Goal: Complete application form: Complete application form

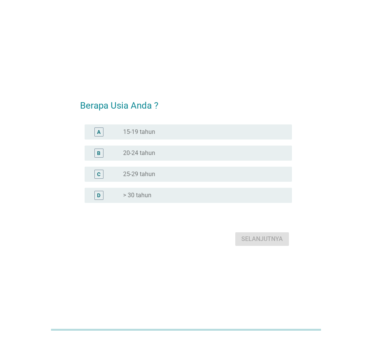
click at [147, 176] on label "25-29 tahun" at bounding box center [139, 175] width 32 height 8
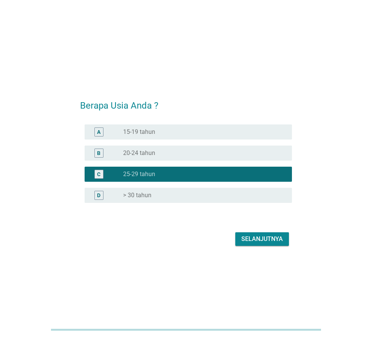
click at [265, 241] on div "Selanjutnya" at bounding box center [262, 239] width 42 height 9
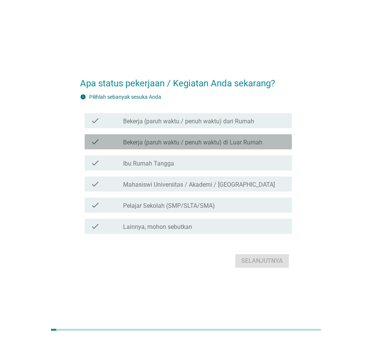
click at [221, 144] on label "Bekerja (paruh waktu / penuh waktu) di Luar Rumah" at bounding box center [192, 143] width 139 height 8
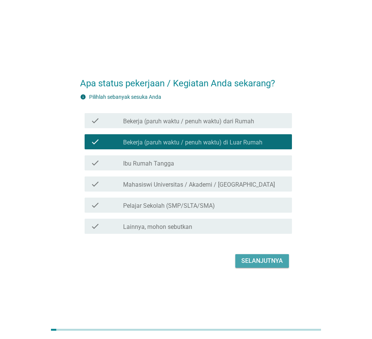
click at [264, 257] on div "Selanjutnya" at bounding box center [262, 261] width 42 height 9
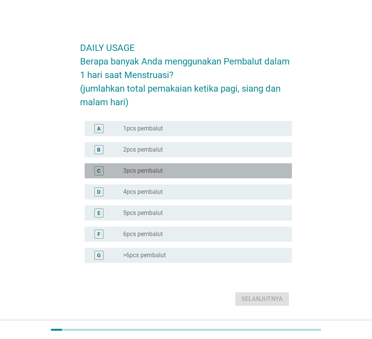
click at [186, 174] on div "radio_button_unchecked 3pcs pembalut" at bounding box center [201, 171] width 157 height 8
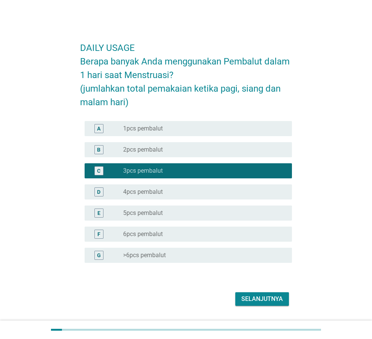
click at [242, 296] on div "Selanjutnya" at bounding box center [262, 299] width 42 height 9
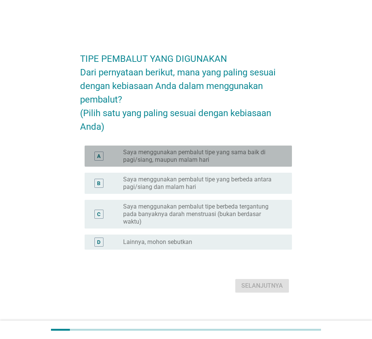
click at [192, 158] on label "Saya menggunakan pembalut tipe yang sama baik di pagi/siang, maupun malam hari" at bounding box center [201, 156] width 157 height 15
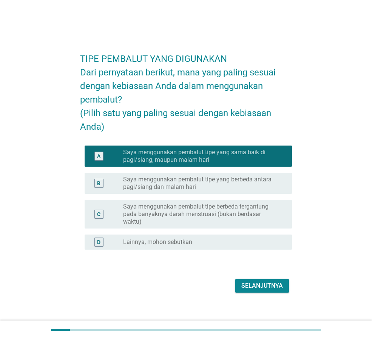
click at [261, 291] on div "Selanjutnya" at bounding box center [262, 286] width 42 height 9
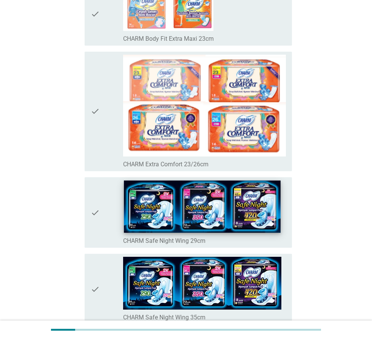
scroll to position [113, 0]
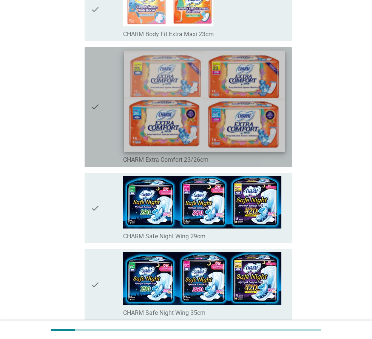
click at [171, 81] on img at bounding box center [204, 101] width 161 height 101
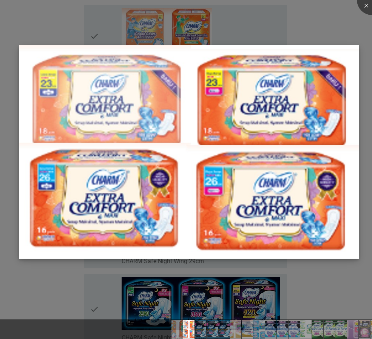
scroll to position [38, 0]
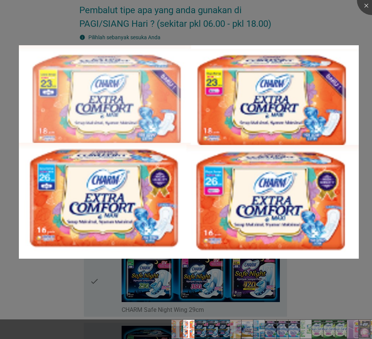
click at [285, 282] on div at bounding box center [186, 169] width 372 height 339
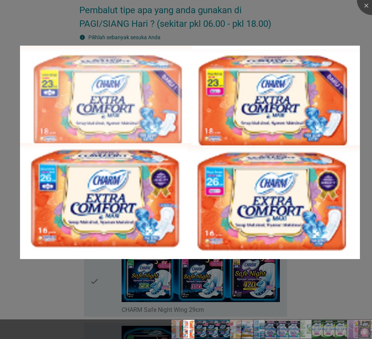
click at [298, 313] on div at bounding box center [186, 316] width 372 height 6
click at [363, 8] on div at bounding box center [372, 0] width 30 height 30
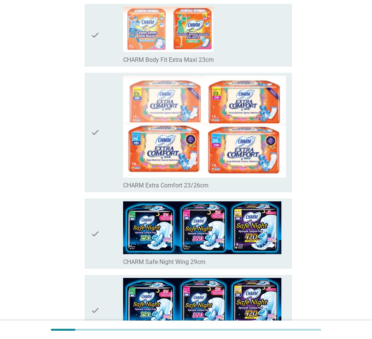
scroll to position [0, 0]
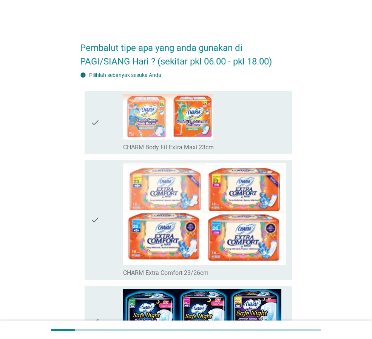
click at [93, 223] on icon "check" at bounding box center [95, 220] width 9 height 114
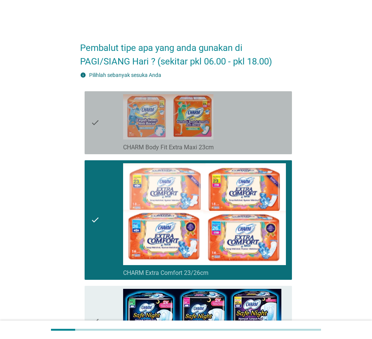
click at [99, 119] on icon "check" at bounding box center [95, 122] width 9 height 57
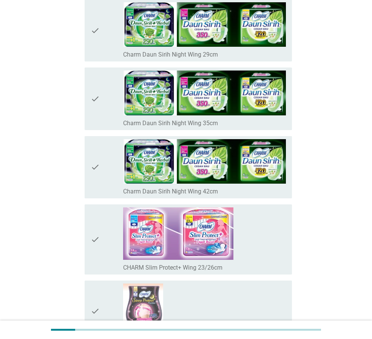
scroll to position [1170, 0]
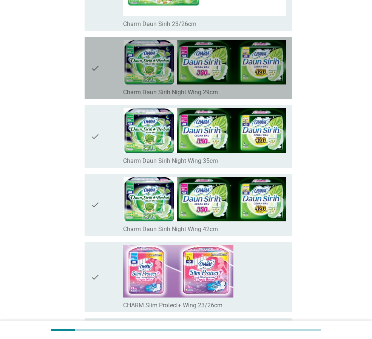
click at [96, 73] on icon "check" at bounding box center [95, 68] width 9 height 56
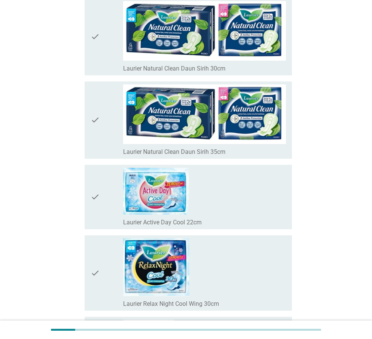
scroll to position [2907, 0]
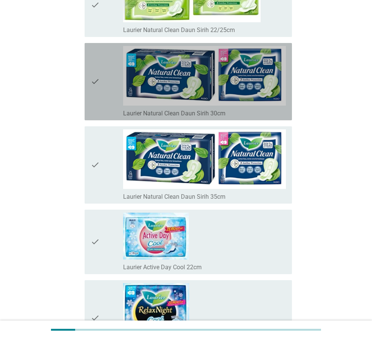
click at [102, 94] on div "check" at bounding box center [107, 81] width 32 height 71
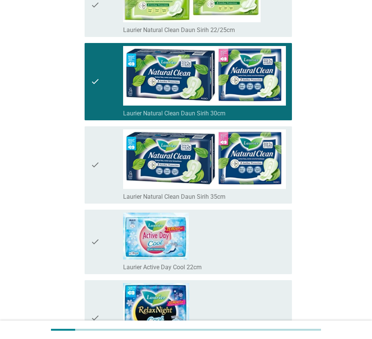
click at [99, 86] on icon "check" at bounding box center [95, 81] width 9 height 71
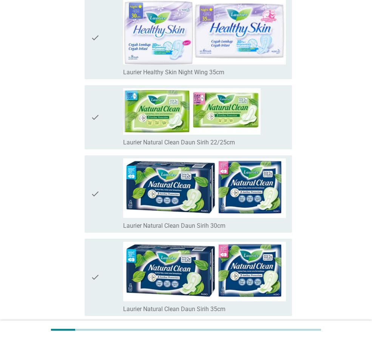
scroll to position [2794, 0]
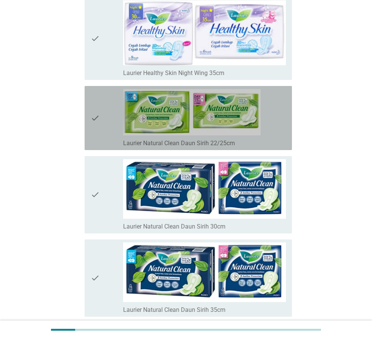
click at [106, 122] on div "check" at bounding box center [107, 118] width 32 height 58
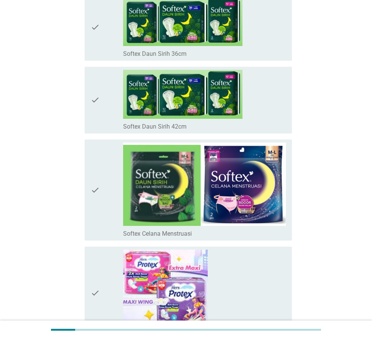
scroll to position [3775, 0]
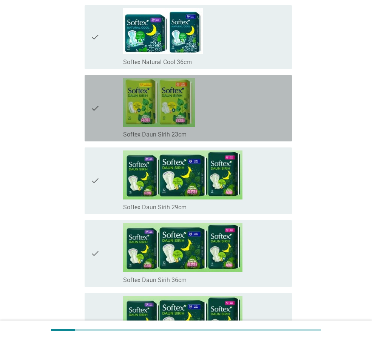
click at [105, 104] on div "check" at bounding box center [107, 108] width 32 height 60
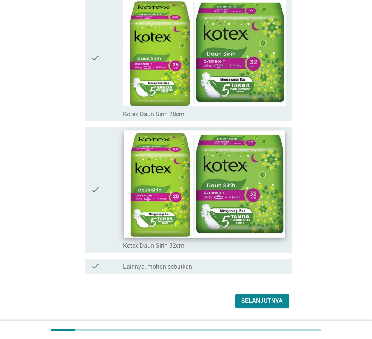
scroll to position [5425, 0]
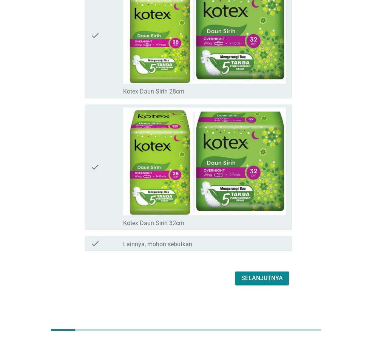
click at [240, 279] on button "Selanjutnya" at bounding box center [262, 279] width 54 height 14
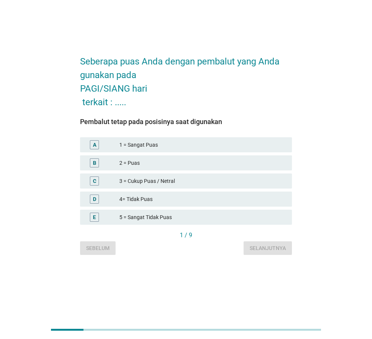
scroll to position [0, 0]
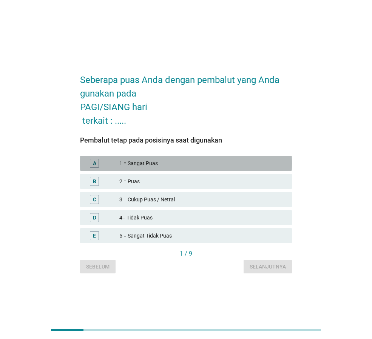
click at [185, 165] on div "1 = Sangat Puas" at bounding box center [202, 163] width 166 height 9
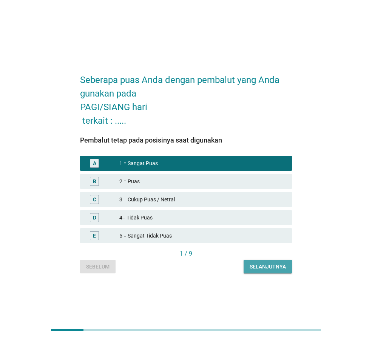
click at [277, 266] on div "Selanjutnya" at bounding box center [268, 267] width 36 height 8
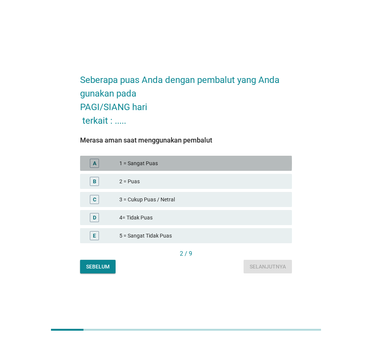
click at [170, 165] on div "1 = Sangat Puas" at bounding box center [202, 163] width 166 height 9
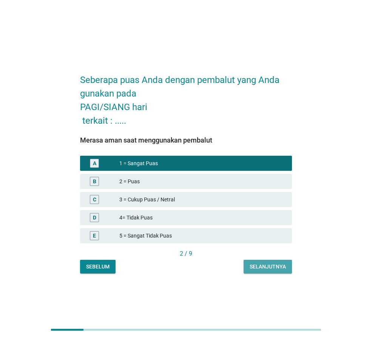
click at [255, 270] on div "Selanjutnya" at bounding box center [268, 267] width 36 height 8
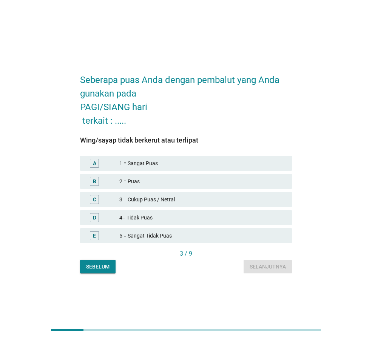
click at [190, 166] on div "1 = Sangat Puas" at bounding box center [202, 163] width 166 height 9
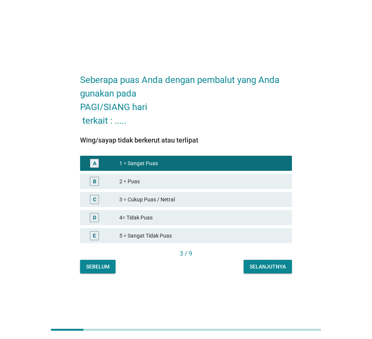
click at [265, 263] on div "Selanjutnya" at bounding box center [268, 267] width 36 height 8
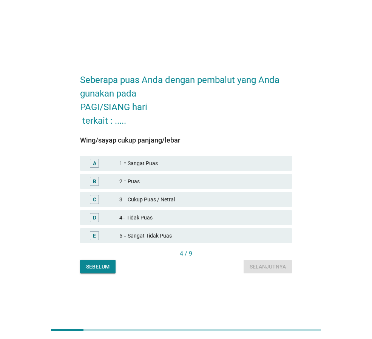
click at [188, 158] on div "A 1 = Sangat Puas" at bounding box center [186, 163] width 212 height 15
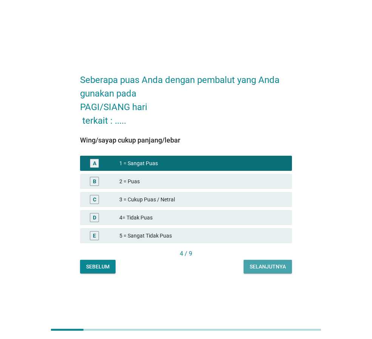
click at [269, 262] on button "Selanjutnya" at bounding box center [268, 267] width 48 height 14
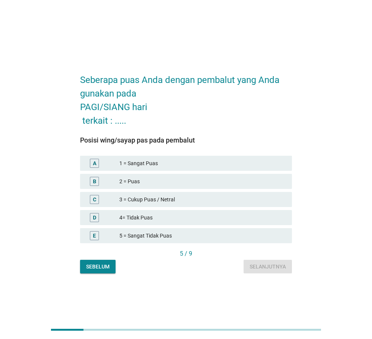
click at [206, 163] on div "1 = Sangat Puas" at bounding box center [202, 163] width 166 height 9
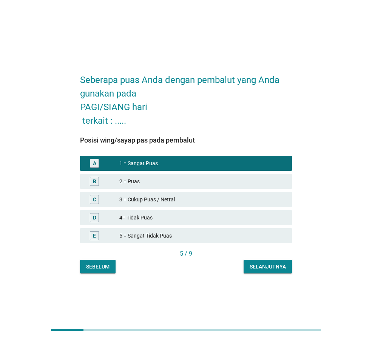
click at [257, 268] on div "Selanjutnya" at bounding box center [268, 267] width 36 height 8
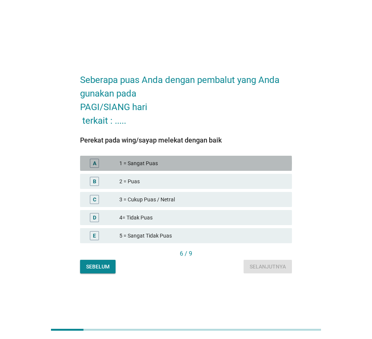
click at [208, 166] on div "1 = Sangat Puas" at bounding box center [202, 163] width 166 height 9
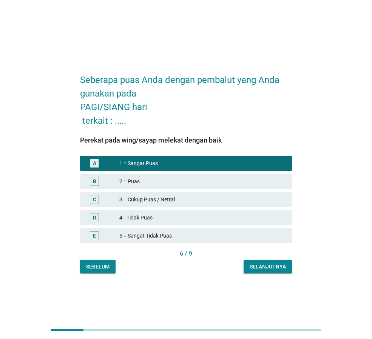
click at [268, 265] on div "Selanjutnya" at bounding box center [268, 267] width 36 height 8
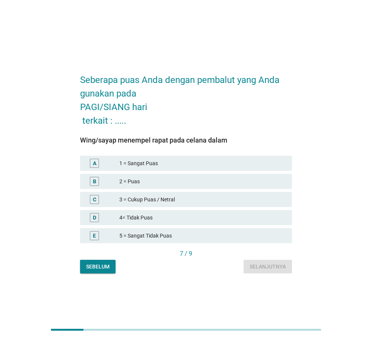
click at [116, 160] on div "A" at bounding box center [102, 163] width 33 height 9
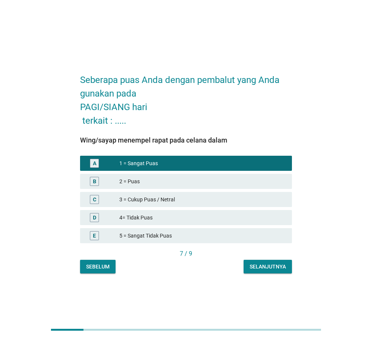
click at [270, 271] on button "Selanjutnya" at bounding box center [268, 267] width 48 height 14
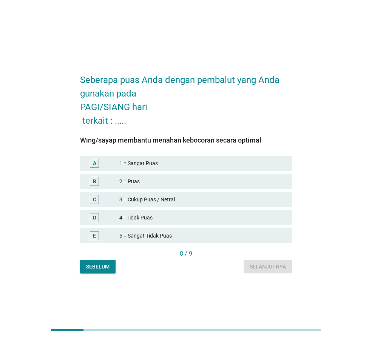
click at [171, 167] on div "1 = Sangat Puas" at bounding box center [202, 163] width 166 height 9
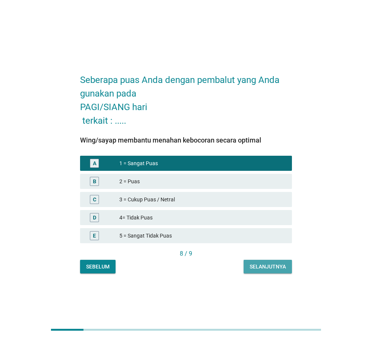
click at [265, 265] on div "Selanjutnya" at bounding box center [268, 267] width 36 height 8
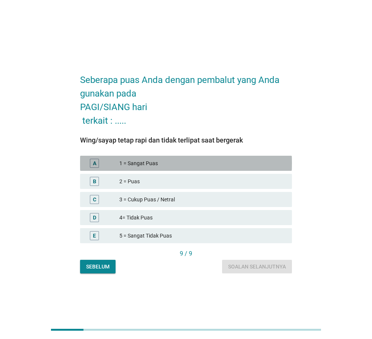
click at [213, 167] on div "1 = Sangat Puas" at bounding box center [202, 163] width 166 height 9
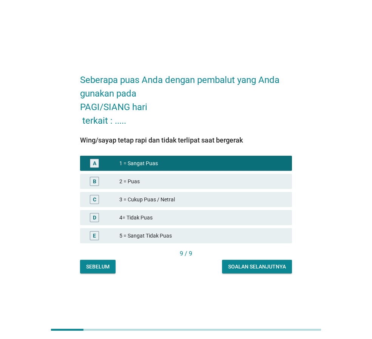
click at [261, 265] on div "Soalan selanjutnya" at bounding box center [257, 267] width 58 height 8
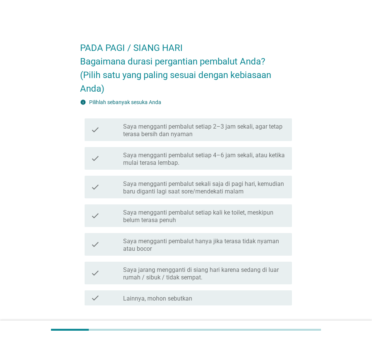
click at [183, 157] on label "Saya mengganti pembalut setiap 4–6 jam sekali, atau ketika mulai terasa lembap." at bounding box center [204, 159] width 163 height 15
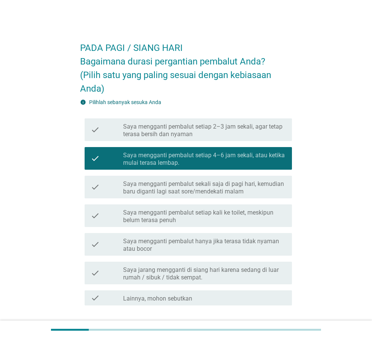
scroll to position [54, 0]
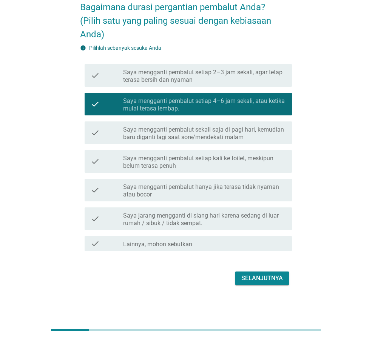
click at [265, 276] on div "Selanjutnya" at bounding box center [262, 278] width 42 height 9
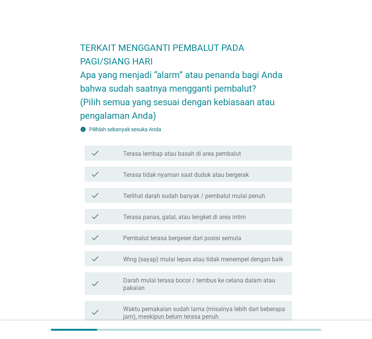
click at [184, 157] on label "Terasa lembap atau basah di area pembalut" at bounding box center [182, 154] width 118 height 8
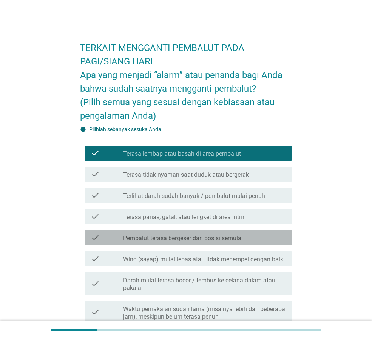
click at [196, 235] on label "Pembalut terasa bergeser dari posisi semula" at bounding box center [182, 239] width 118 height 8
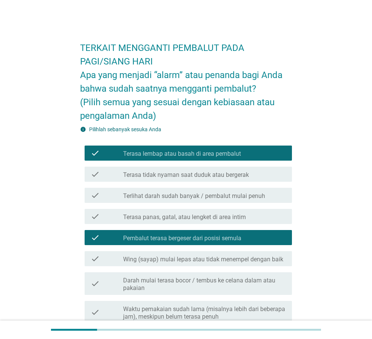
click at [199, 221] on div "check check_box_outline_blank Terasa panas, gatal, atau lengket di area intim" at bounding box center [188, 216] width 207 height 15
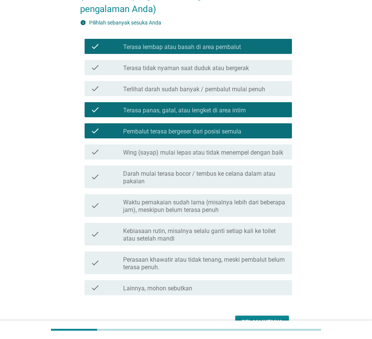
scroll to position [113, 0]
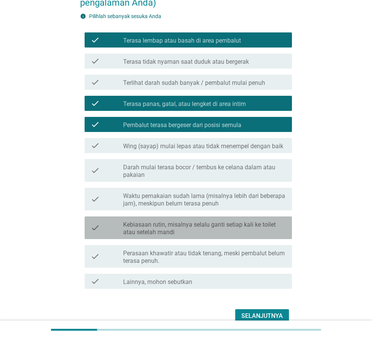
click at [199, 224] on label "Kebiasaan rutin, misalnya selalu ganti setiap kali ke toilet atau setelah mandi" at bounding box center [204, 228] width 163 height 15
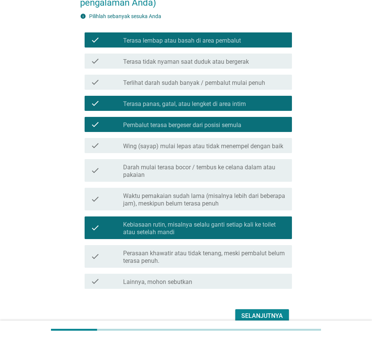
click at [269, 319] on div "Selanjutnya" at bounding box center [262, 316] width 42 height 9
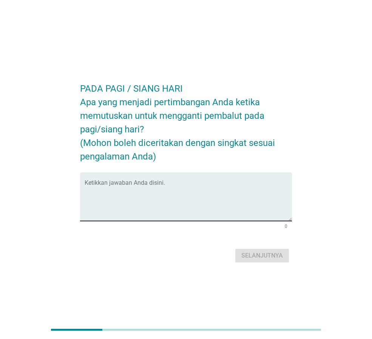
click at [150, 197] on textarea "Ketikkan jawaban Anda disini." at bounding box center [188, 202] width 207 height 40
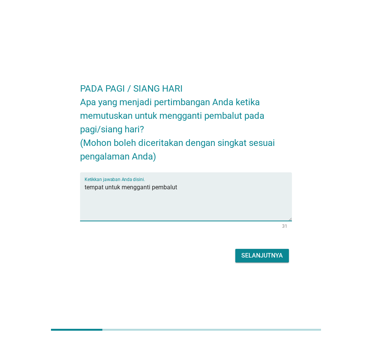
type textarea "tempat untuk mengganti pembalut"
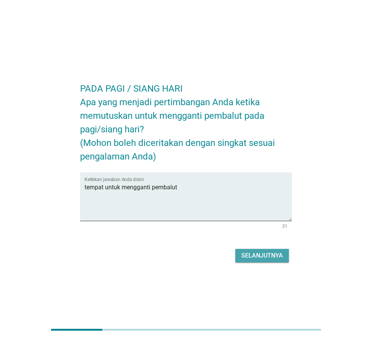
click at [273, 253] on div "Selanjutnya" at bounding box center [262, 255] width 42 height 9
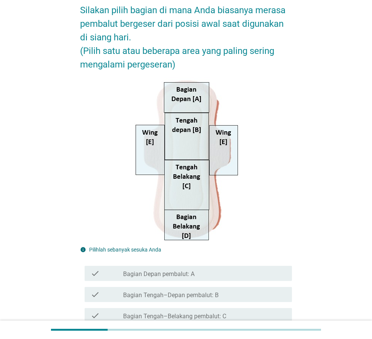
scroll to position [179, 0]
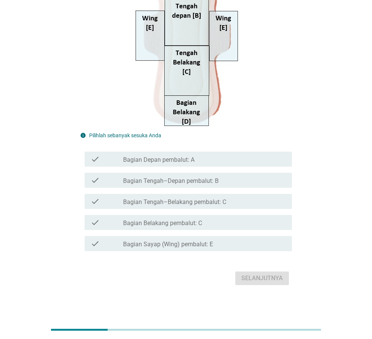
click at [193, 243] on label "Bagian Sayap (Wing) pembalut: E" at bounding box center [168, 245] width 90 height 8
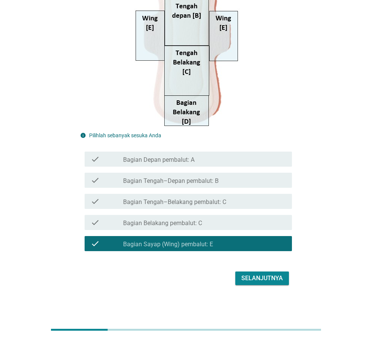
click at [257, 273] on button "Selanjutnya" at bounding box center [262, 279] width 54 height 14
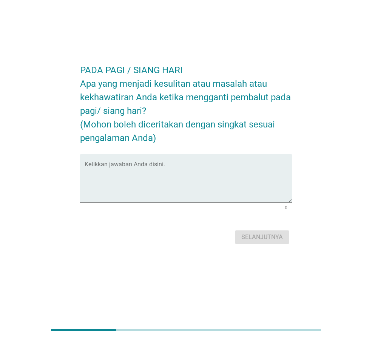
scroll to position [0, 0]
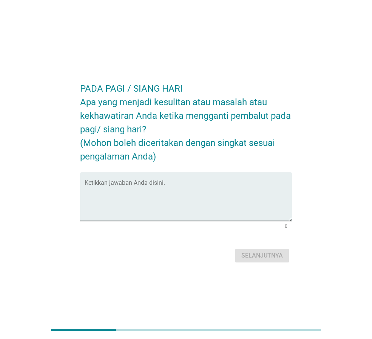
click at [185, 204] on textarea "Ketikkan jawaban Anda disini." at bounding box center [188, 202] width 207 height 40
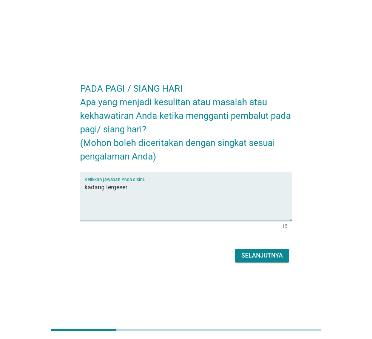
type textarea "kadang tergeser"
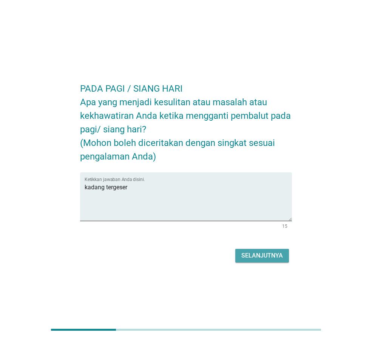
click at [257, 256] on div "Selanjutnya" at bounding box center [262, 255] width 42 height 9
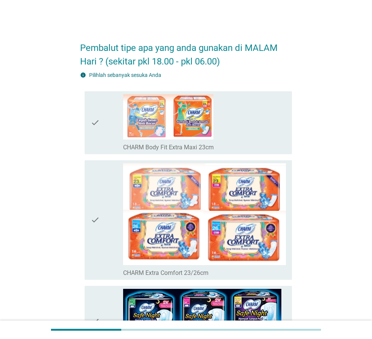
click at [91, 202] on icon "check" at bounding box center [95, 220] width 9 height 114
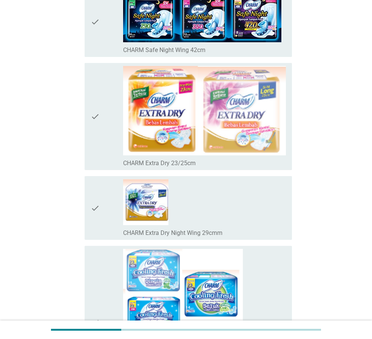
scroll to position [680, 0]
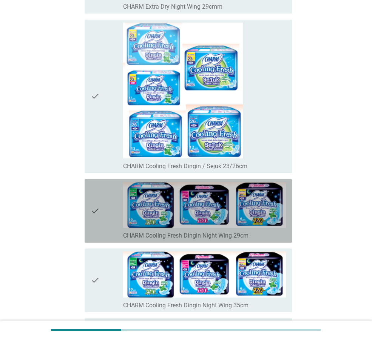
click at [103, 201] on div "check" at bounding box center [107, 211] width 32 height 58
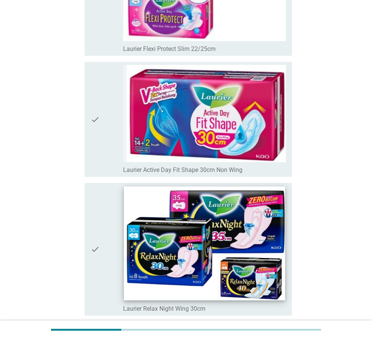
scroll to position [2114, 0]
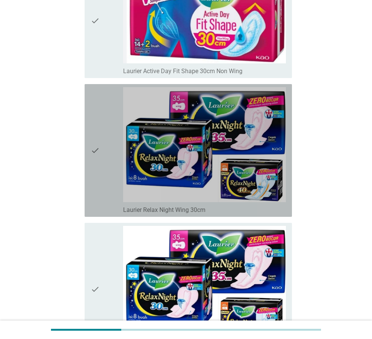
click at [105, 176] on div "check" at bounding box center [107, 150] width 32 height 127
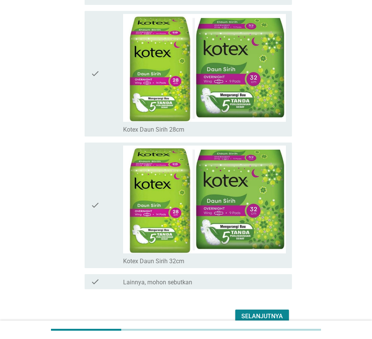
scroll to position [5425, 0]
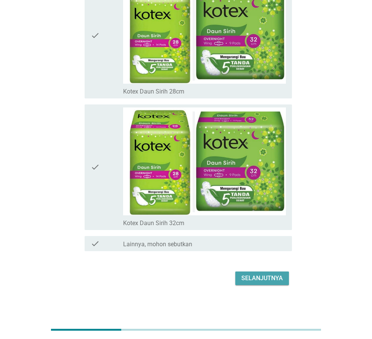
click at [256, 284] on button "Selanjutnya" at bounding box center [262, 279] width 54 height 14
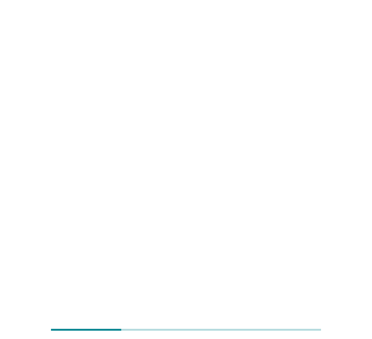
scroll to position [0, 0]
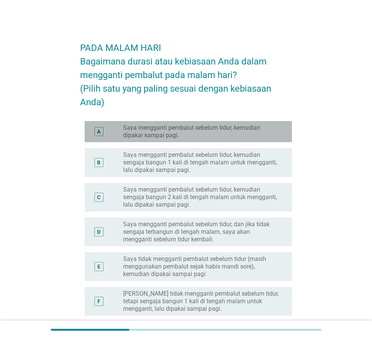
click at [171, 123] on div "A radio_button_unchecked Saya mengganti pembalut sebelum tidur, kemudian dipaka…" at bounding box center [188, 131] width 207 height 21
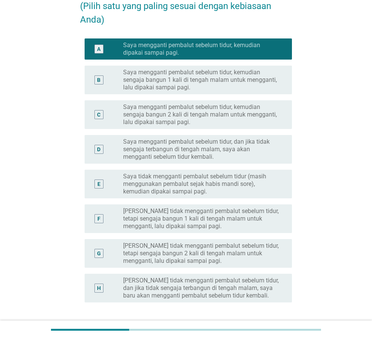
scroll to position [143, 0]
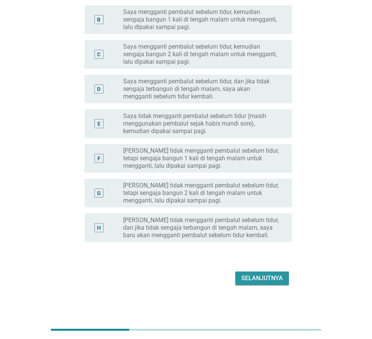
click at [262, 277] on div "Selanjutnya" at bounding box center [262, 278] width 42 height 9
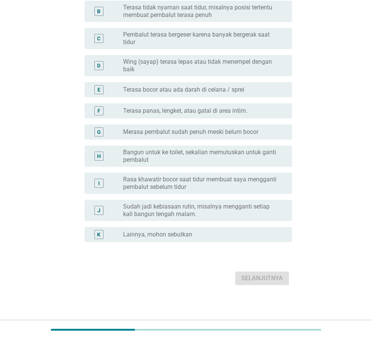
scroll to position [0, 0]
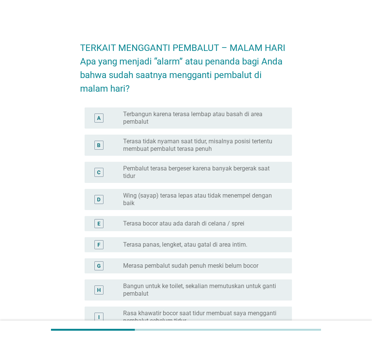
click at [204, 170] on label "Pembalut terasa bergeser karena banyak bergerak saat tidur" at bounding box center [201, 172] width 157 height 15
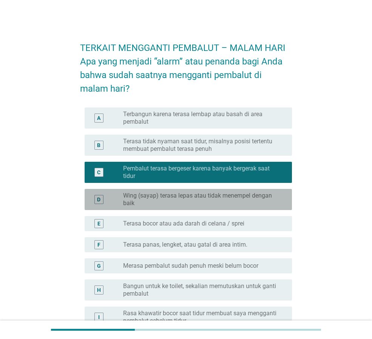
click at [197, 199] on label "Wing (sayap) terasa lepas atau tidak menempel dengan baik" at bounding box center [201, 199] width 157 height 15
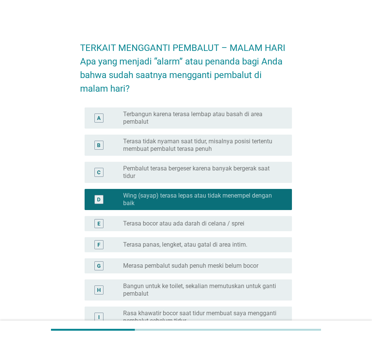
click at [202, 176] on label "Pembalut terasa bergeser karena banyak bergerak saat tidur" at bounding box center [201, 172] width 157 height 15
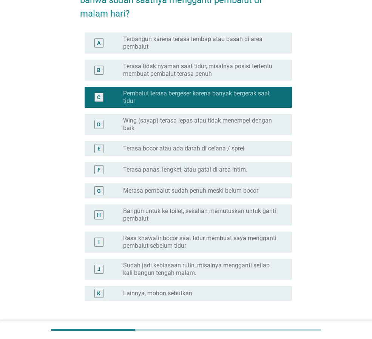
scroll to position [134, 0]
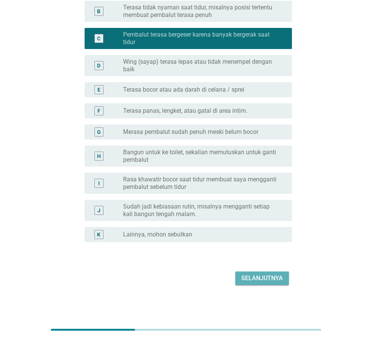
click at [248, 274] on div "Selanjutnya" at bounding box center [262, 278] width 42 height 9
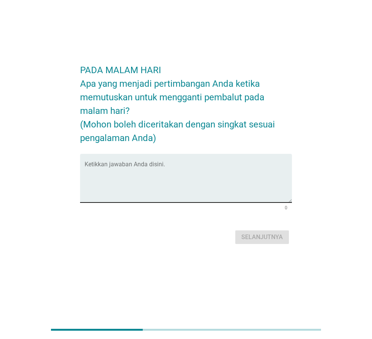
scroll to position [0, 0]
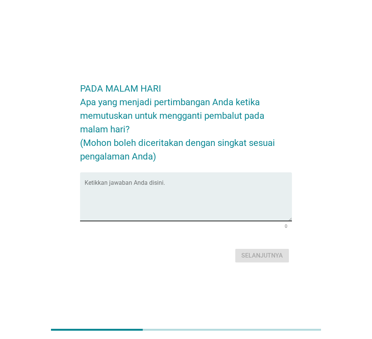
click at [176, 188] on textarea "Ketikkan jawaban Anda disini." at bounding box center [188, 202] width 207 height 40
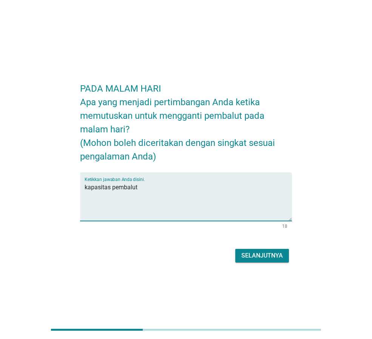
type textarea "kapasitas pembalut"
click at [274, 252] on div "Selanjutnya" at bounding box center [262, 255] width 42 height 9
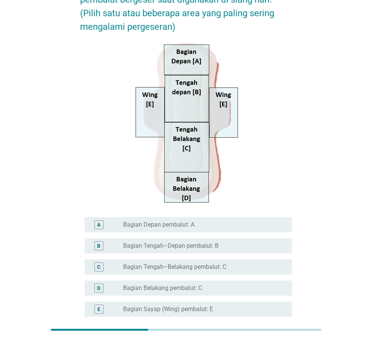
scroll to position [88, 0]
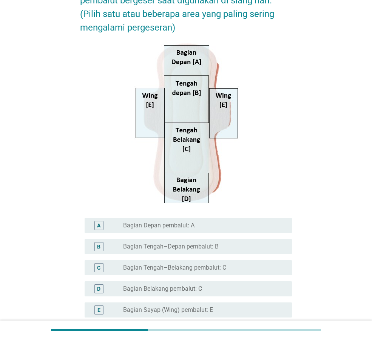
click at [202, 225] on div "radio_button_unchecked Bagian Depan pembalut: A" at bounding box center [201, 226] width 157 height 8
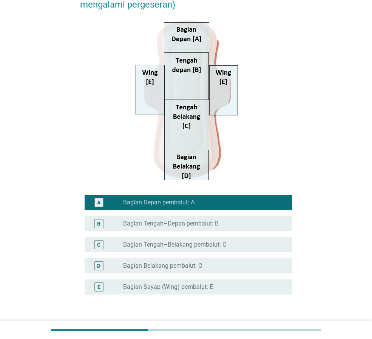
scroll to position [164, 0]
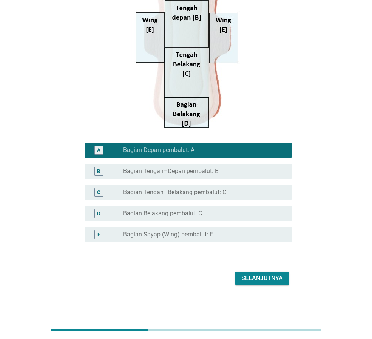
click at [268, 276] on div "Selanjutnya" at bounding box center [262, 278] width 42 height 9
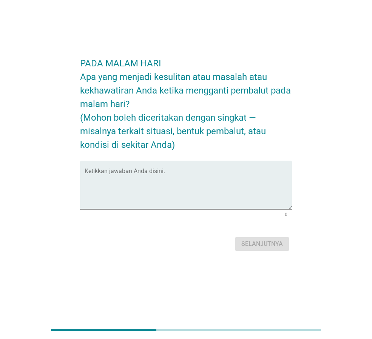
scroll to position [0, 0]
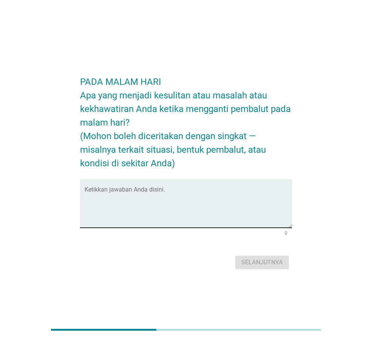
click at [188, 190] on textarea "Ketikkan jawaban Anda disini." at bounding box center [188, 208] width 207 height 40
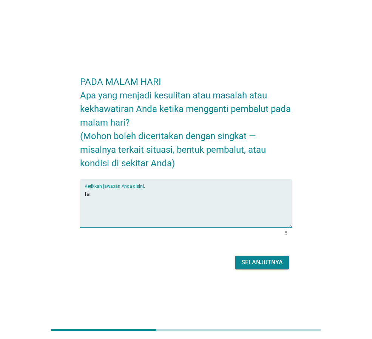
type textarea "t"
type textarea "kelembaban"
click at [268, 258] on div "Selanjutnya" at bounding box center [262, 262] width 42 height 9
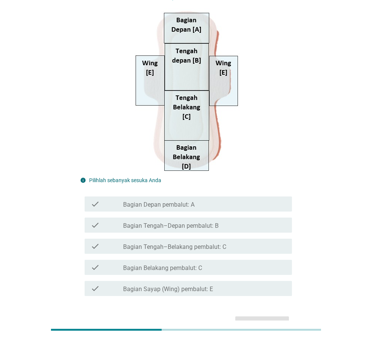
scroll to position [179, 0]
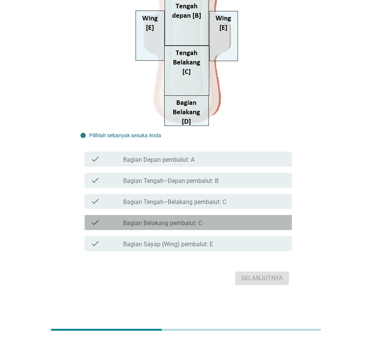
drag, startPoint x: 209, startPoint y: 222, endPoint x: 213, endPoint y: 220, distance: 3.9
click at [213, 220] on div "check_box_outline_blank Bagian Belakang pembalut: C" at bounding box center [204, 222] width 163 height 9
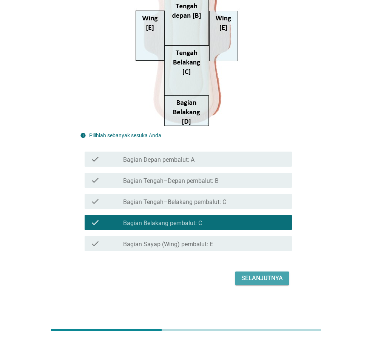
click at [275, 280] on div "Selanjutnya" at bounding box center [262, 278] width 42 height 9
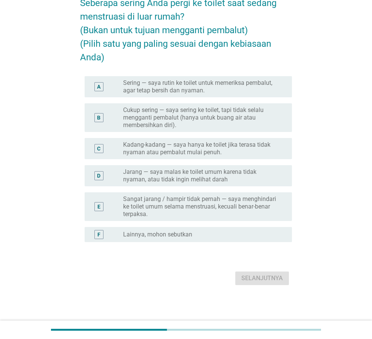
scroll to position [0, 0]
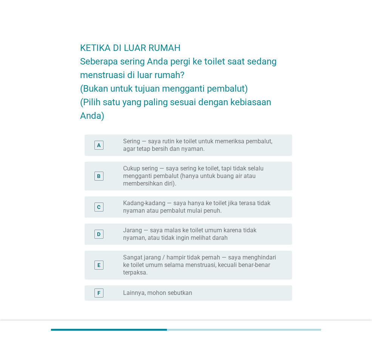
click at [225, 203] on label "Kadang-kadang — saya hanya ke toilet jika terasa tidak nyaman atau pembalut mul…" at bounding box center [201, 207] width 157 height 15
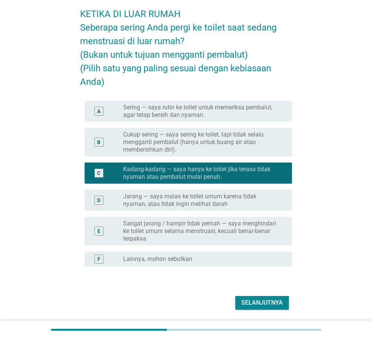
scroll to position [59, 0]
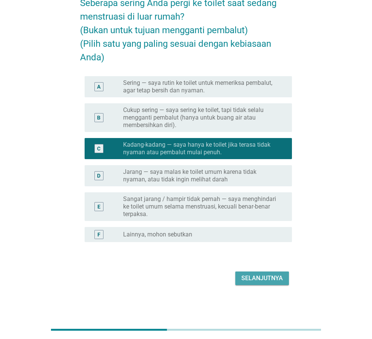
click at [268, 276] on div "Selanjutnya" at bounding box center [262, 278] width 42 height 9
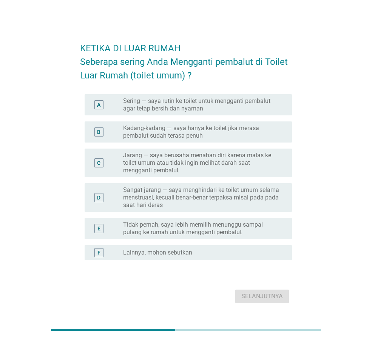
click at [215, 150] on div "C radio_button_unchecked Jarang — saya berusaha menahan diri karena malas ke to…" at bounding box center [188, 163] width 207 height 29
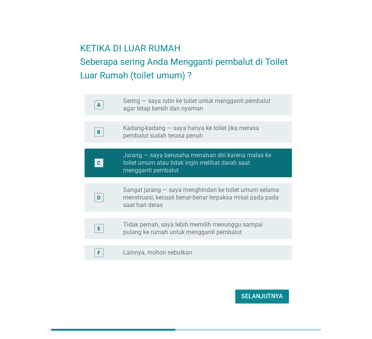
click at [267, 298] on div "Selanjutnya" at bounding box center [262, 296] width 42 height 9
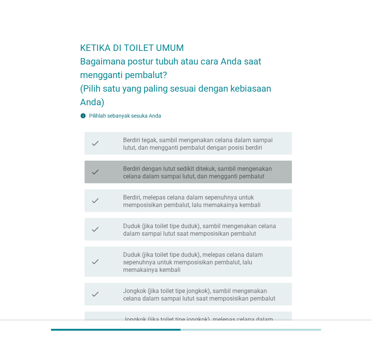
click at [246, 182] on div "check check_box_outline_blank Berdiri dengan lutut sedikit ditekuk, sambil meng…" at bounding box center [188, 172] width 207 height 23
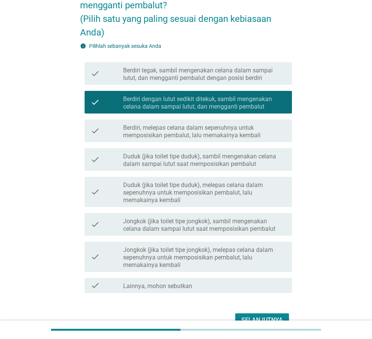
scroll to position [112, 0]
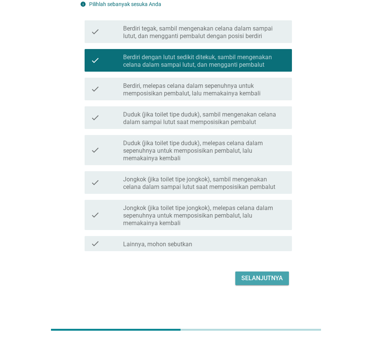
click at [269, 277] on div "Selanjutnya" at bounding box center [262, 278] width 42 height 9
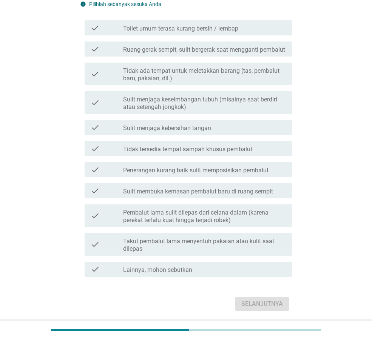
scroll to position [0, 0]
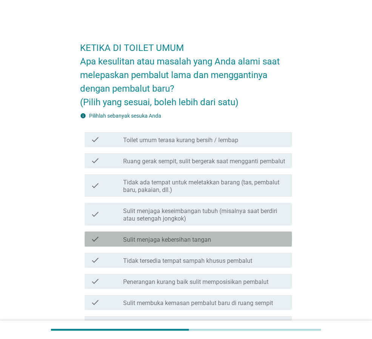
click at [228, 244] on div "check_box_outline_blank Sulit menjaga kebersihan tangan" at bounding box center [204, 239] width 163 height 9
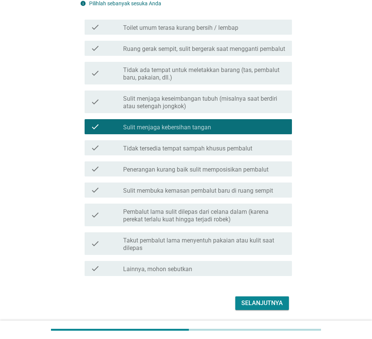
scroll to position [145, 0]
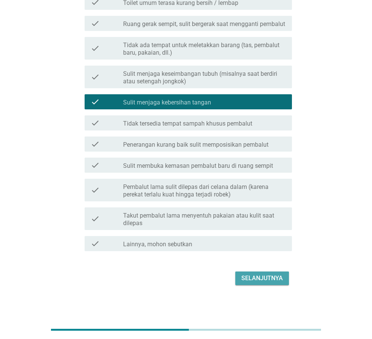
click at [250, 283] on div "Selanjutnya" at bounding box center [262, 278] width 42 height 9
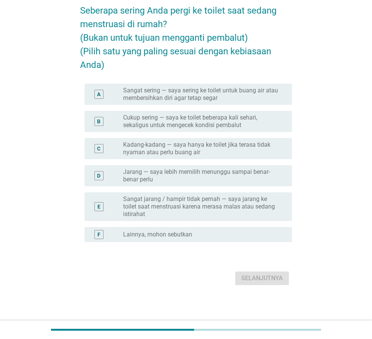
scroll to position [0, 0]
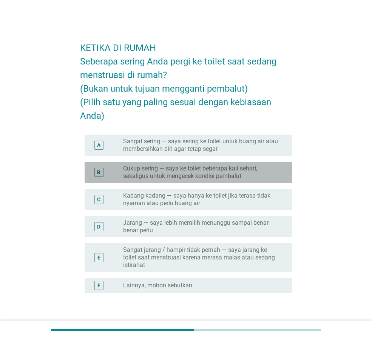
click at [202, 174] on label "Cukup sering — saya ke toilet beberapa kali sehari, sekaligus untuk mengecek ko…" at bounding box center [201, 172] width 157 height 15
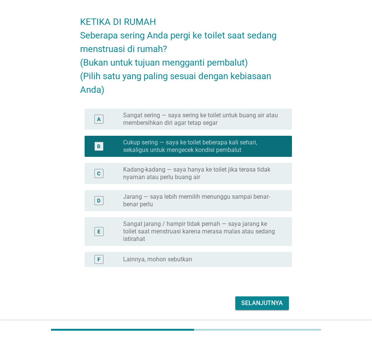
scroll to position [51, 0]
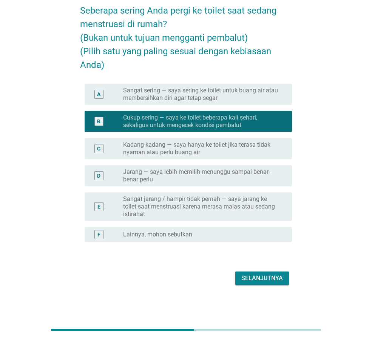
click at [249, 278] on div "Selanjutnya" at bounding box center [262, 278] width 42 height 9
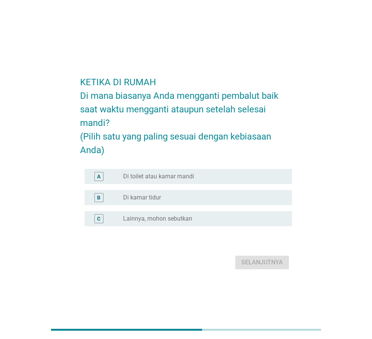
click at [195, 179] on div "radio_button_unchecked Di toilet atau kamar mandi" at bounding box center [201, 177] width 157 height 8
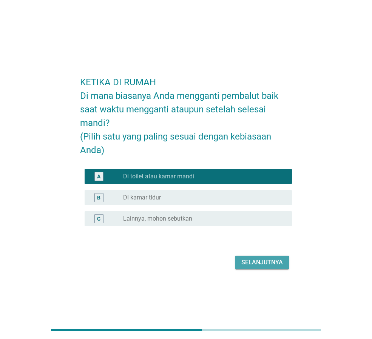
click at [259, 269] on button "Selanjutnya" at bounding box center [262, 263] width 54 height 14
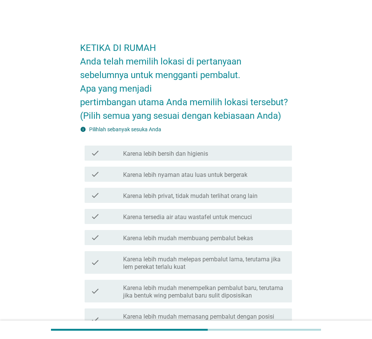
click at [199, 155] on label "Karena lebih bersih dan higienis" at bounding box center [165, 154] width 85 height 8
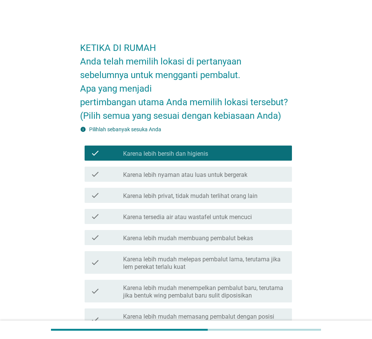
drag, startPoint x: 217, startPoint y: 229, endPoint x: 219, endPoint y: 235, distance: 6.1
click at [217, 230] on div "check check_box_outline_blank Karena lebih mudah membuang pembalut bekas" at bounding box center [186, 237] width 212 height 21
click at [220, 240] on label "Karena lebih mudah membuang pembalut bekas" at bounding box center [188, 239] width 130 height 8
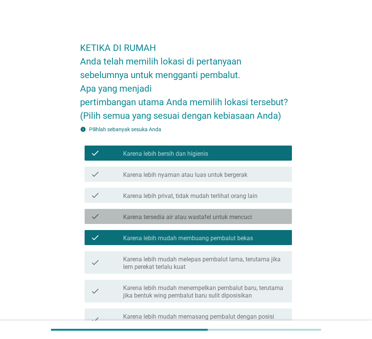
click at [221, 217] on label "Karena tersedia air atau wastafel untuk mencuci" at bounding box center [187, 218] width 129 height 8
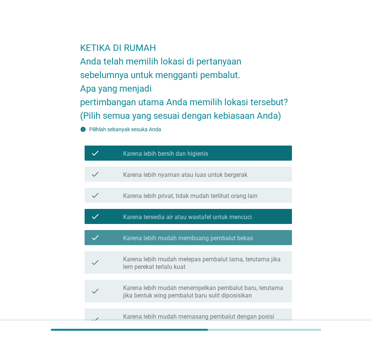
click at [230, 233] on div "check_box Karena lebih mudah membuang pembalut bekas" at bounding box center [204, 237] width 163 height 9
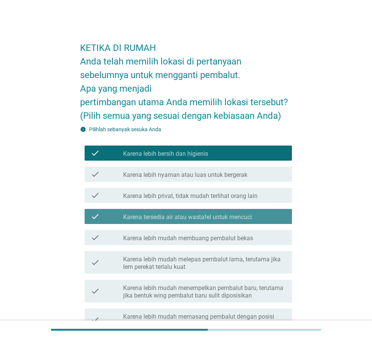
click at [231, 221] on div "check check_box Karena tersedia air atau wastafel untuk mencuci" at bounding box center [188, 216] width 207 height 15
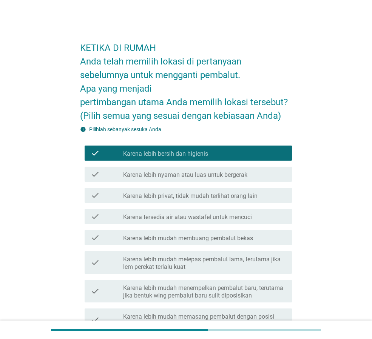
click at [228, 264] on label "Karena lebih mudah melepas pembalut lama, terutama jika lem perekat terlalu kuat" at bounding box center [204, 263] width 163 height 15
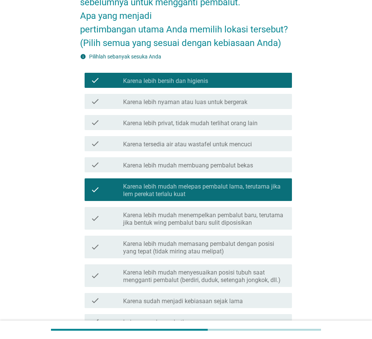
scroll to position [76, 0]
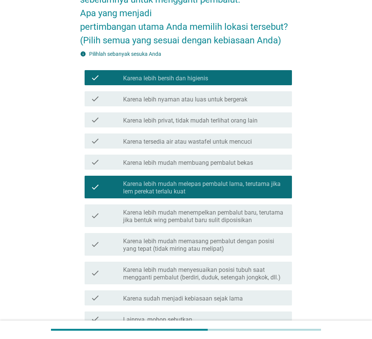
click at [228, 274] on label "Karena lebih mudah menyesuaikan posisi tubuh saat mengganti pembalut (berdiri, …" at bounding box center [204, 274] width 163 height 15
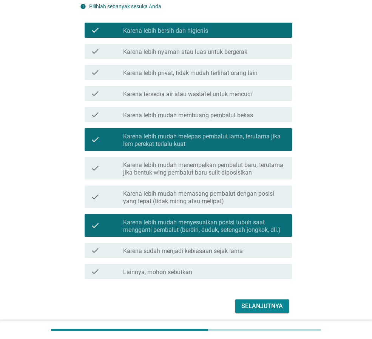
scroll to position [151, 0]
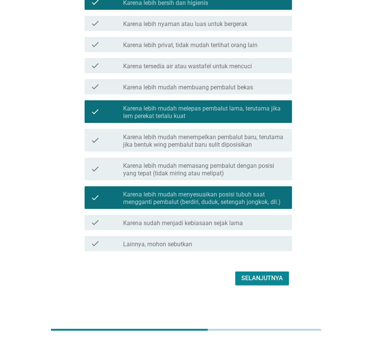
click at [252, 272] on button "Selanjutnya" at bounding box center [262, 279] width 54 height 14
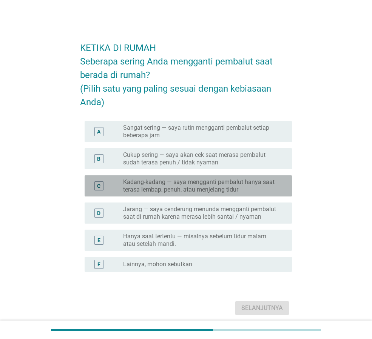
click at [207, 187] on label "Kadang-kadang — saya mengganti pembalut hanya saat terasa lembap, penuh, atau m…" at bounding box center [201, 186] width 157 height 15
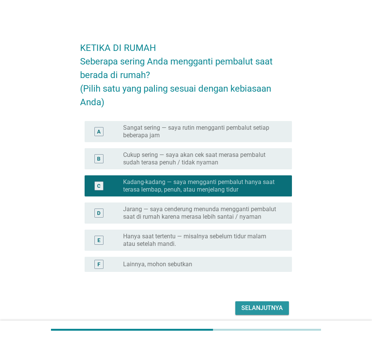
drag, startPoint x: 261, startPoint y: 302, endPoint x: 315, endPoint y: 207, distance: 109.7
click at [315, 207] on div "KETIKA DI RUMAH Seberapa sering Anda mengganti pembalut saat berada di rumah? (…" at bounding box center [186, 176] width 336 height 296
click at [206, 142] on div "A radio_button_unchecked Sangat sering — saya rutin mengganti pembalut setiap b…" at bounding box center [188, 131] width 207 height 21
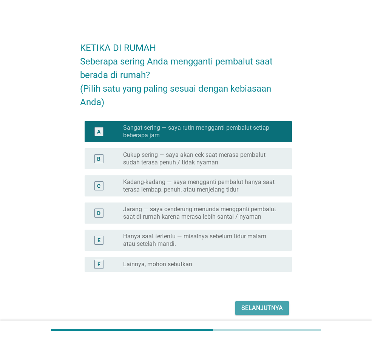
click at [268, 308] on div "Selanjutnya" at bounding box center [262, 308] width 42 height 9
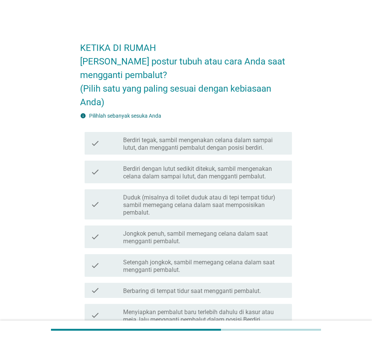
click at [197, 175] on label "Berdiri dengan lutut sedikit ditekuk, sambil mengenakan celana dalam sampai lut…" at bounding box center [204, 172] width 163 height 15
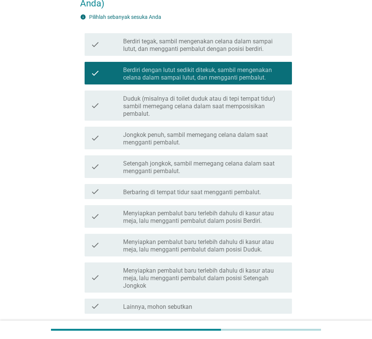
scroll to position [162, 0]
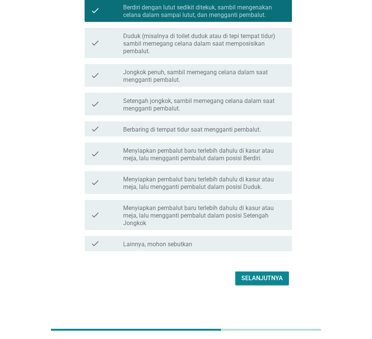
click at [264, 279] on div "Selanjutnya" at bounding box center [262, 278] width 42 height 9
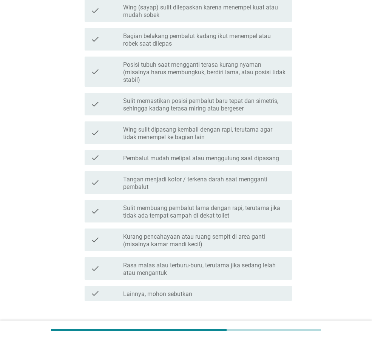
scroll to position [0, 0]
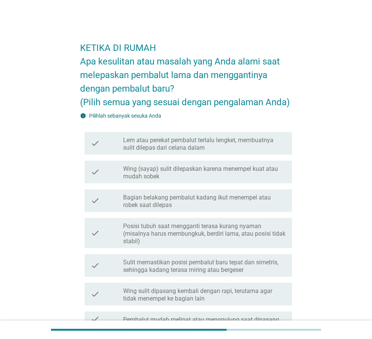
click at [200, 166] on label "Wing (sayap) sulit dilepaskan karena menempel kuat atau mudah sobek" at bounding box center [204, 172] width 163 height 15
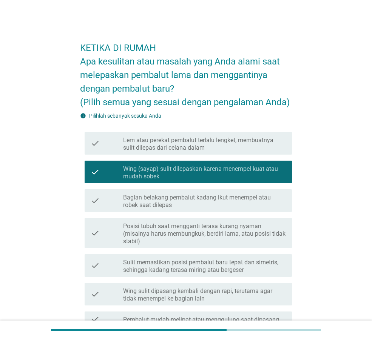
click at [202, 146] on label "Lem atau perekat pembalut terlalu lengket, membuatnya sulit dilepas dari celana…" at bounding box center [204, 144] width 163 height 15
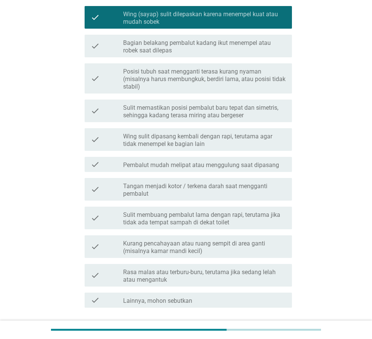
scroll to position [211, 0]
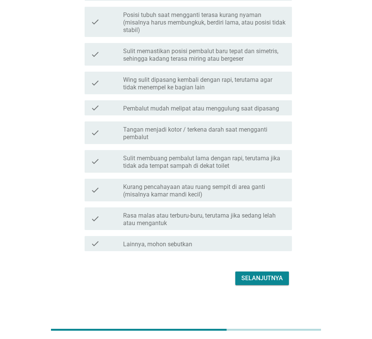
click at [265, 275] on div "Selanjutnya" at bounding box center [262, 278] width 42 height 9
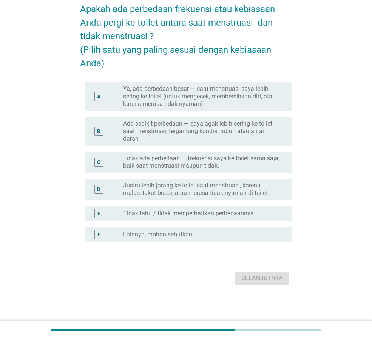
scroll to position [0, 0]
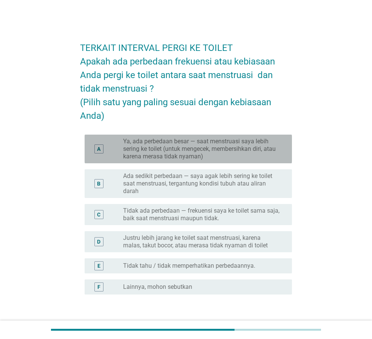
click at [242, 151] on label "Ya, ada perbedaan besar — saat menstruasi saya lebih sering ke toilet (untuk me…" at bounding box center [201, 149] width 157 height 23
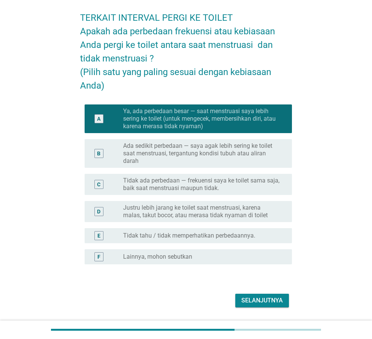
scroll to position [52, 0]
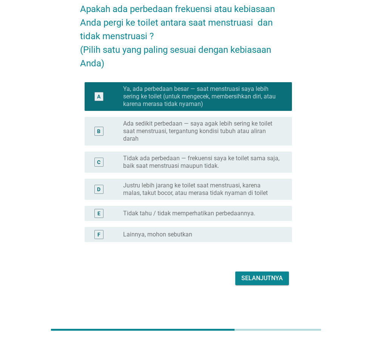
click at [275, 284] on button "Selanjutnya" at bounding box center [262, 279] width 54 height 14
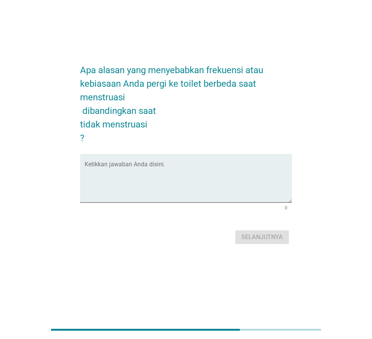
scroll to position [0, 0]
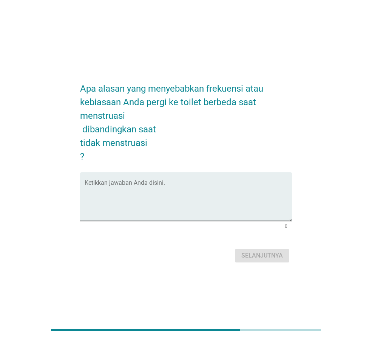
click at [186, 186] on textarea "Ketikkan jawaban Anda disini." at bounding box center [188, 202] width 207 height 40
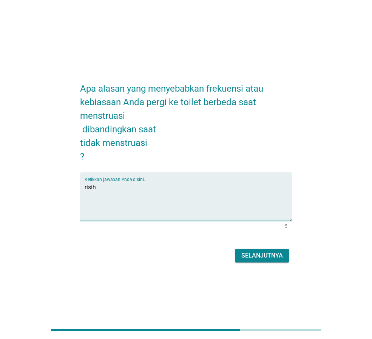
type textarea "risih"
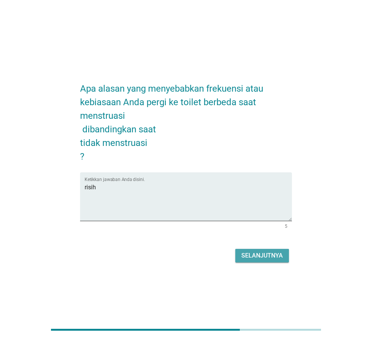
click at [250, 255] on div "Selanjutnya" at bounding box center [262, 255] width 42 height 9
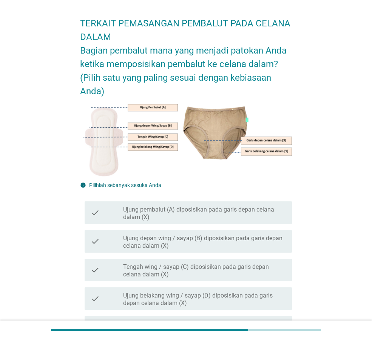
scroll to position [38, 0]
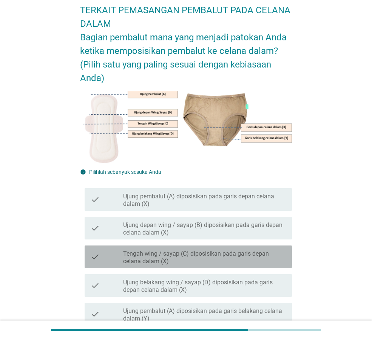
click at [234, 264] on label "Tengah wing / sayap (C) diposisikan pada garis depan celana dalam (X)" at bounding box center [204, 257] width 163 height 15
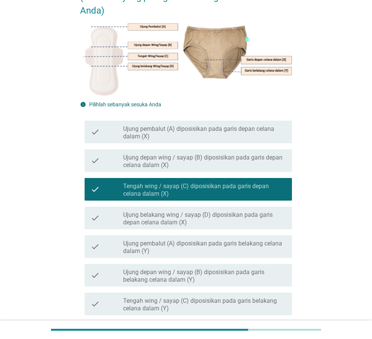
scroll to position [220, 0]
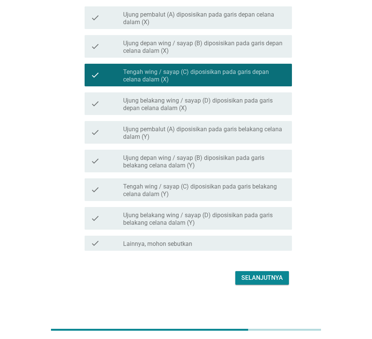
click at [262, 276] on div "Selanjutnya" at bounding box center [262, 278] width 42 height 9
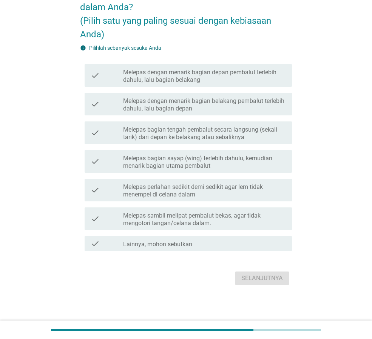
scroll to position [0, 0]
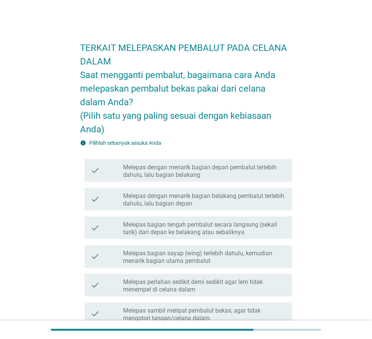
click at [212, 199] on label "Melepas dengan menarik bagian belakang pembalut terlebih dahulu, lalu bagian de…" at bounding box center [204, 200] width 163 height 15
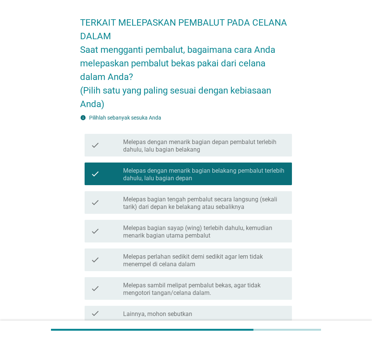
scroll to position [95, 0]
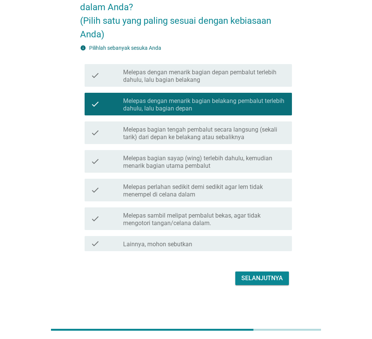
click at [260, 280] on div "Selanjutnya" at bounding box center [262, 278] width 42 height 9
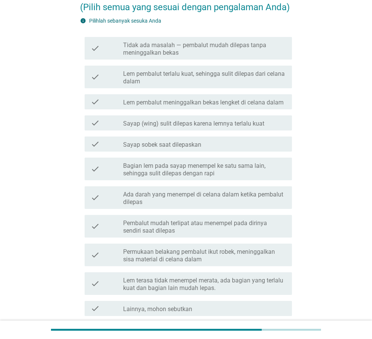
scroll to position [0, 0]
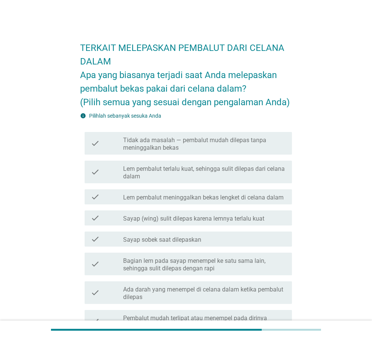
click at [181, 177] on label "Lem pembalut terlalu kuat, sehingga sulit dilepas dari celana dalam" at bounding box center [204, 172] width 163 height 15
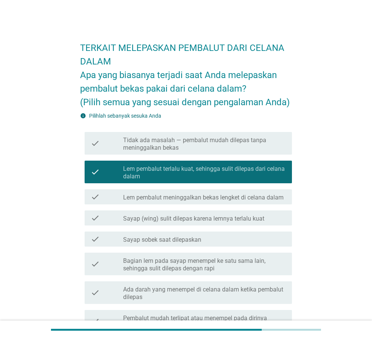
scroll to position [160, 0]
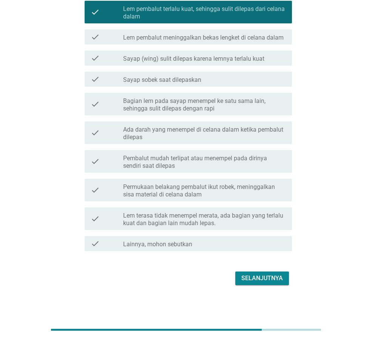
click at [252, 283] on button "Selanjutnya" at bounding box center [262, 279] width 54 height 14
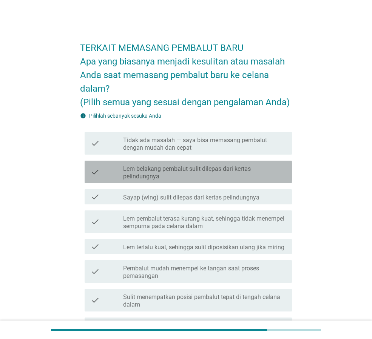
click at [222, 170] on label "Lem belakang pembalut sulit dilepas dari kertas pelindungnya" at bounding box center [204, 172] width 163 height 15
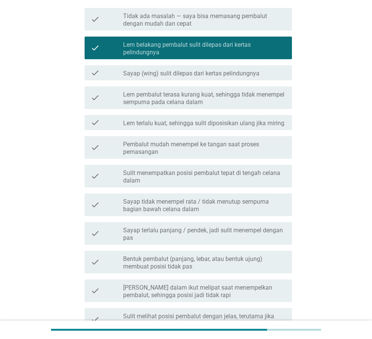
scroll to position [151, 0]
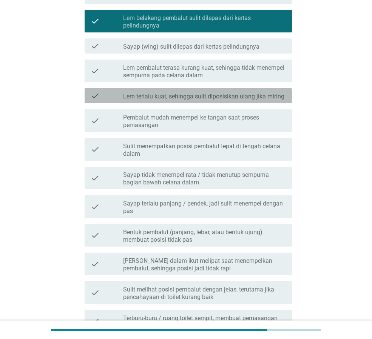
click at [199, 93] on label "Lem terlalu kuat, sehingga sulit diposisikan ulang jika miring" at bounding box center [203, 97] width 161 height 8
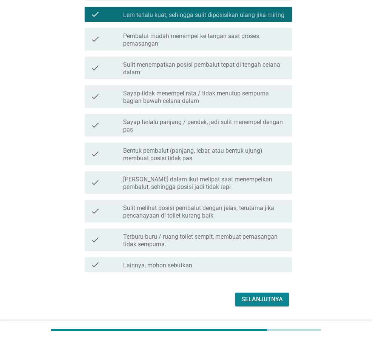
scroll to position [254, 0]
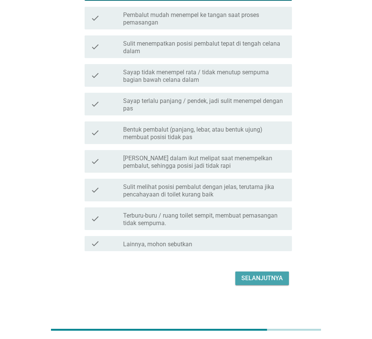
click at [256, 277] on div "Selanjutnya" at bounding box center [262, 278] width 42 height 9
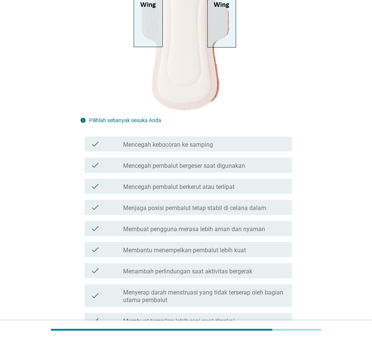
scroll to position [227, 0]
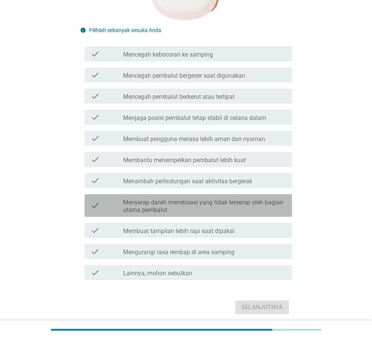
click at [218, 208] on label "Menyerap darah menstruasi yang tidak terserap oleh bagian utama pembalut" at bounding box center [204, 206] width 163 height 15
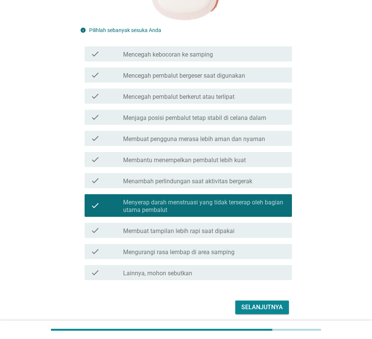
click at [204, 160] on label "Membantu menempelkan pembalut lebih kuat" at bounding box center [184, 161] width 123 height 8
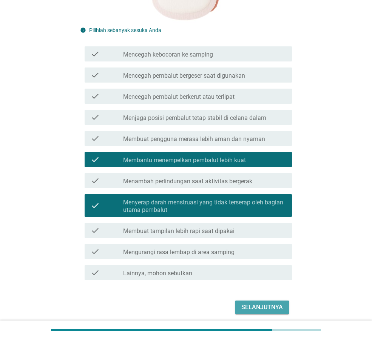
click at [260, 312] on button "Selanjutnya" at bounding box center [262, 308] width 54 height 14
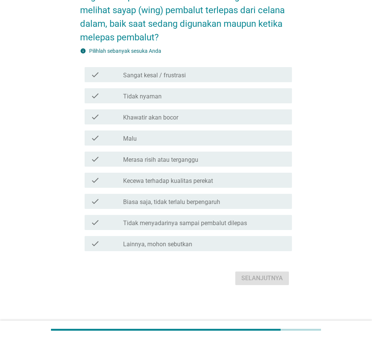
scroll to position [0, 0]
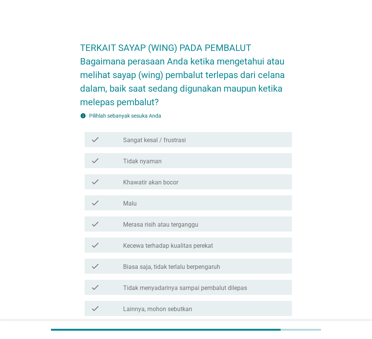
click at [171, 135] on div "check_box_outline_blank Sangat kesal / frustrasi" at bounding box center [204, 139] width 163 height 9
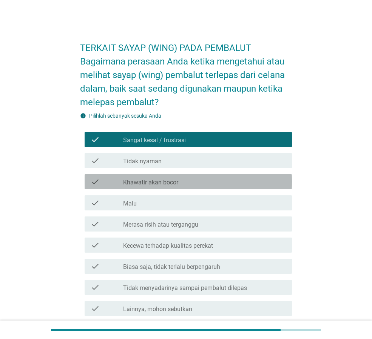
click at [168, 183] on label "Khawatir akan bocor" at bounding box center [150, 183] width 55 height 8
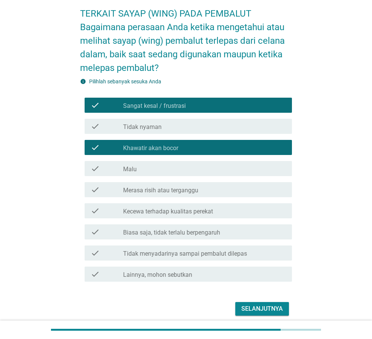
scroll to position [65, 0]
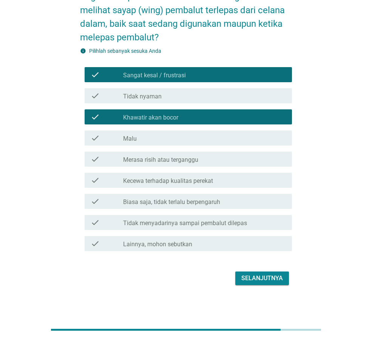
click at [252, 291] on div "TERKAIT SAYAP (WING) PADA PEMBALUT Bagaimana perasaan Anda ketika mengetahui at…" at bounding box center [186, 128] width 224 height 331
click at [253, 279] on div "Selanjutnya" at bounding box center [262, 278] width 42 height 9
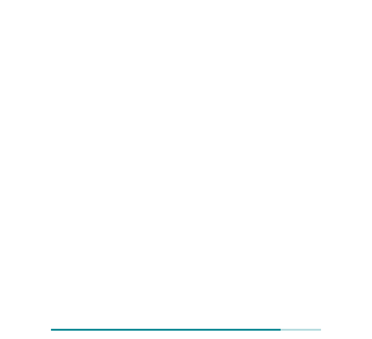
scroll to position [0, 0]
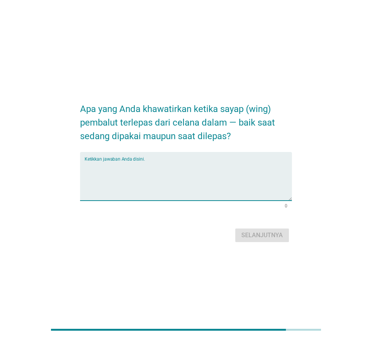
click at [191, 163] on textarea "Ketikkan jawaban Anda disini." at bounding box center [188, 181] width 207 height 40
type textarea "takut lecet"
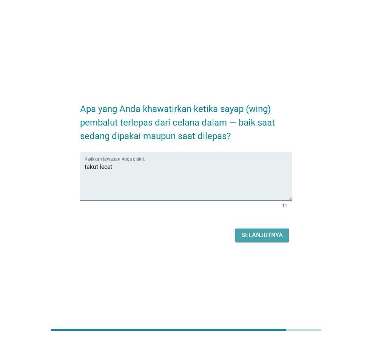
click at [261, 234] on div "Selanjutnya" at bounding box center [262, 235] width 42 height 9
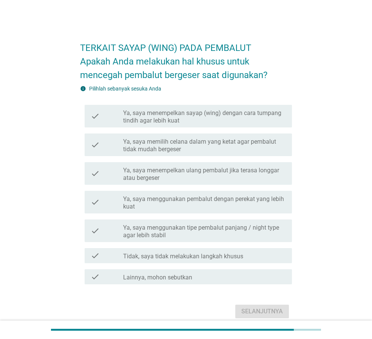
click at [224, 148] on label "Ya, saya memilih celana dalam yang ketat agar pembalut tidak mudah bergeser" at bounding box center [204, 145] width 163 height 15
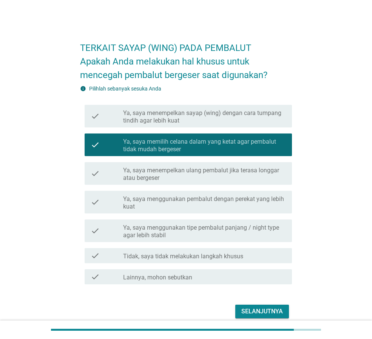
click at [270, 309] on div "Selanjutnya" at bounding box center [262, 311] width 42 height 9
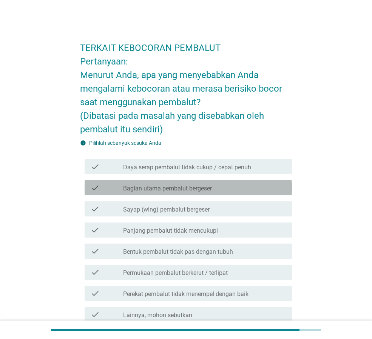
click at [200, 188] on label "Bagian utama pembalut bergeser" at bounding box center [167, 189] width 89 height 8
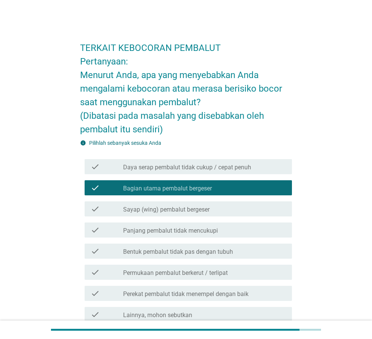
click at [211, 239] on div "check check_box_outline_blank Panjang pembalut tidak mencukupi" at bounding box center [186, 230] width 212 height 21
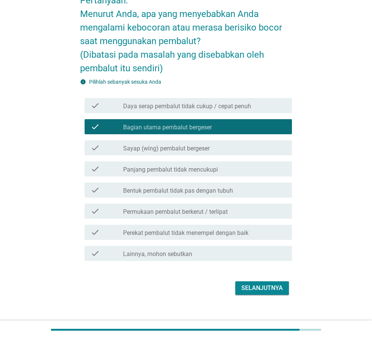
scroll to position [71, 0]
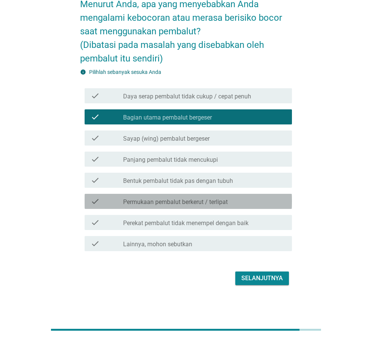
click at [208, 205] on label "Permukaan pembalut berkerut / terlipat" at bounding box center [175, 203] width 105 height 8
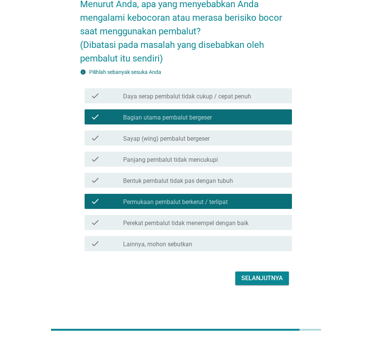
click at [264, 285] on button "Selanjutnya" at bounding box center [262, 279] width 54 height 14
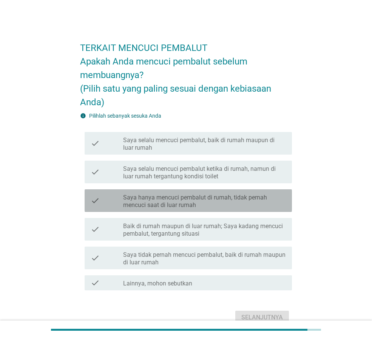
click at [236, 207] on label "Saya hanya mencuci pembalut di rumah, tidak pernah mencuci saat di luar rumah" at bounding box center [204, 201] width 163 height 15
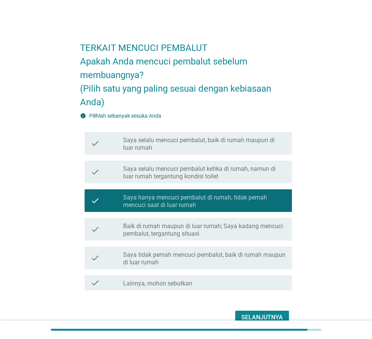
click at [227, 149] on label "Saya selalu mencuci pembalut, baik di rumah maupun di luar rumah" at bounding box center [204, 144] width 163 height 15
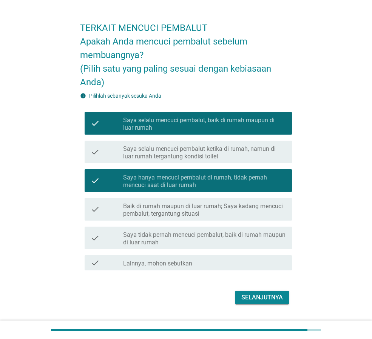
scroll to position [39, 0]
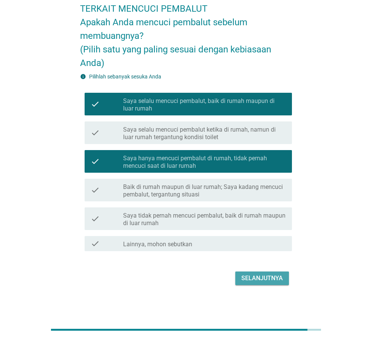
click at [268, 283] on button "Selanjutnya" at bounding box center [262, 279] width 54 height 14
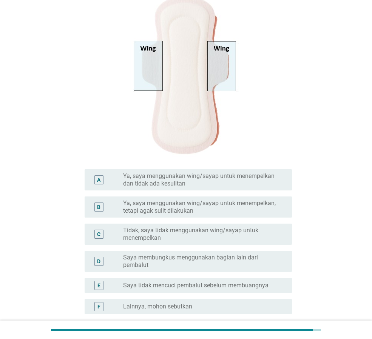
scroll to position [205, 0]
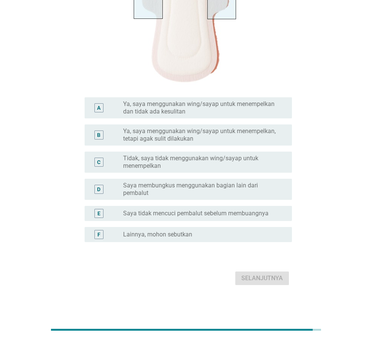
click at [184, 183] on label "Saya membungkus menggunakan bagian lain dari pembalut" at bounding box center [201, 189] width 157 height 15
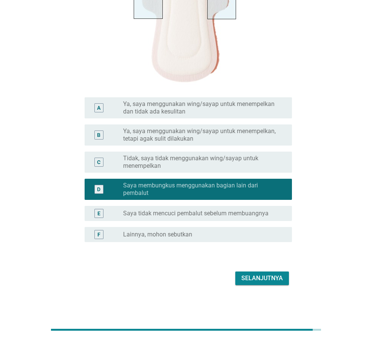
click at [260, 281] on div "Selanjutnya" at bounding box center [262, 278] width 42 height 9
